Goal: Information Seeking & Learning: Check status

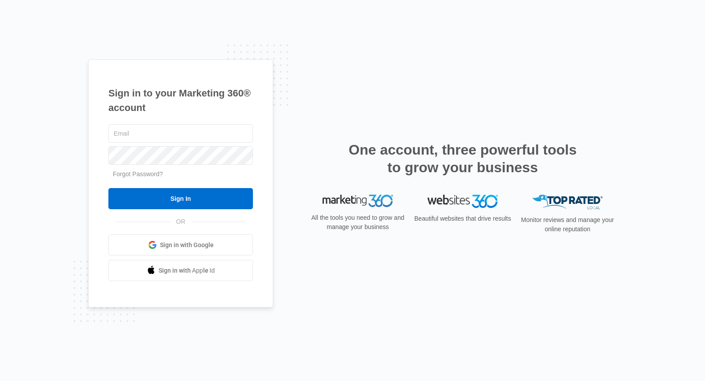
click at [162, 123] on div at bounding box center [180, 134] width 145 height 22
click at [165, 128] on input "text" at bounding box center [180, 133] width 145 height 19
type input "[EMAIL_ADDRESS][DOMAIN_NAME]"
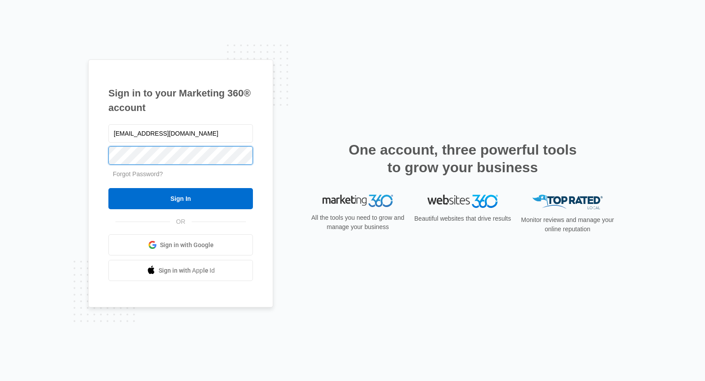
click at [108, 188] on input "Sign In" at bounding box center [180, 198] width 145 height 21
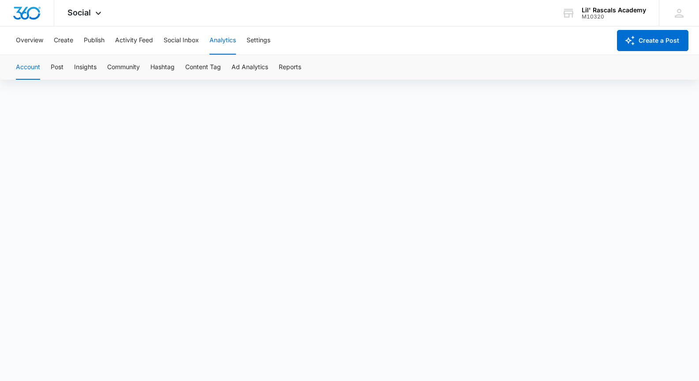
click at [226, 41] on button "Analytics" at bounding box center [222, 40] width 26 height 28
click at [37, 43] on button "Overview" at bounding box center [29, 40] width 27 height 28
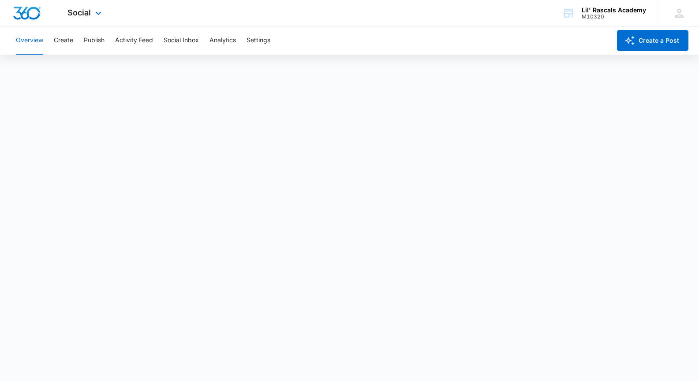
click at [84, 19] on div "Social Apps Reputation Websites Forms CRM Email Social Shop Payments POS Conten…" at bounding box center [85, 13] width 63 height 26
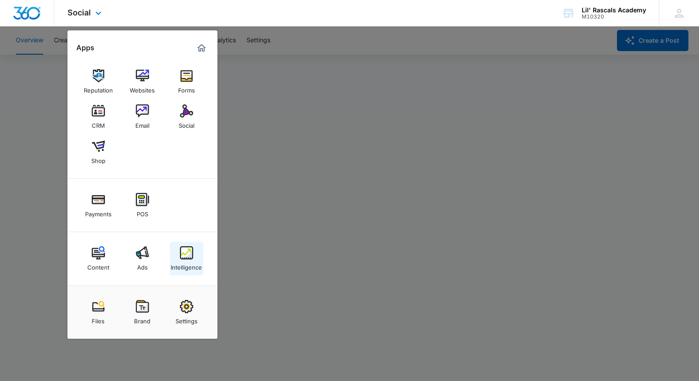
click at [186, 256] on img at bounding box center [186, 252] width 13 height 13
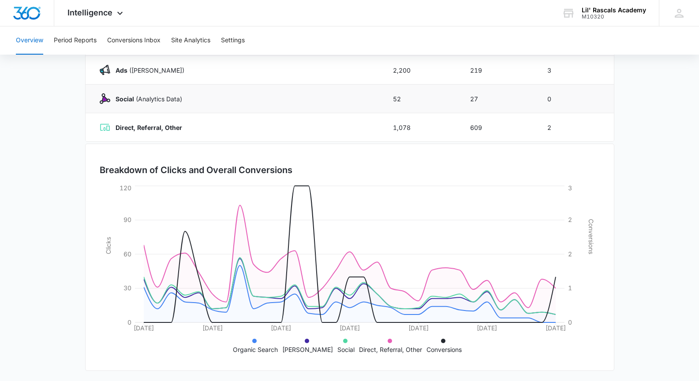
scroll to position [164, 0]
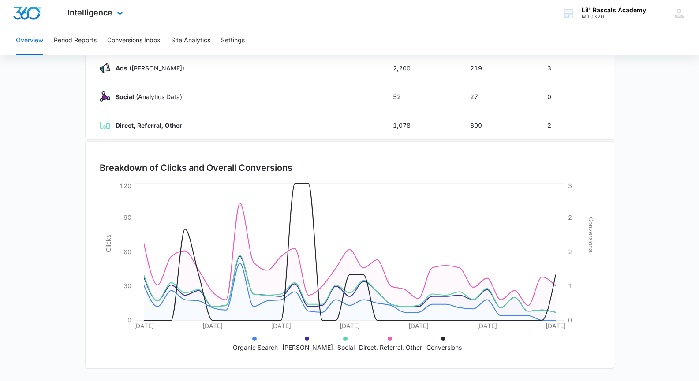
click at [108, 6] on div "Intelligence Apps Reputation Websites Forms CRM Email Social Shop Payments POS …" at bounding box center [96, 13] width 84 height 26
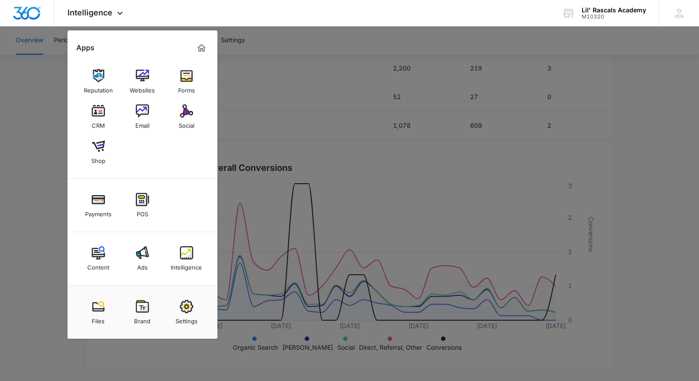
click at [43, 128] on div at bounding box center [349, 190] width 699 height 381
